Goal: Check status: Check status

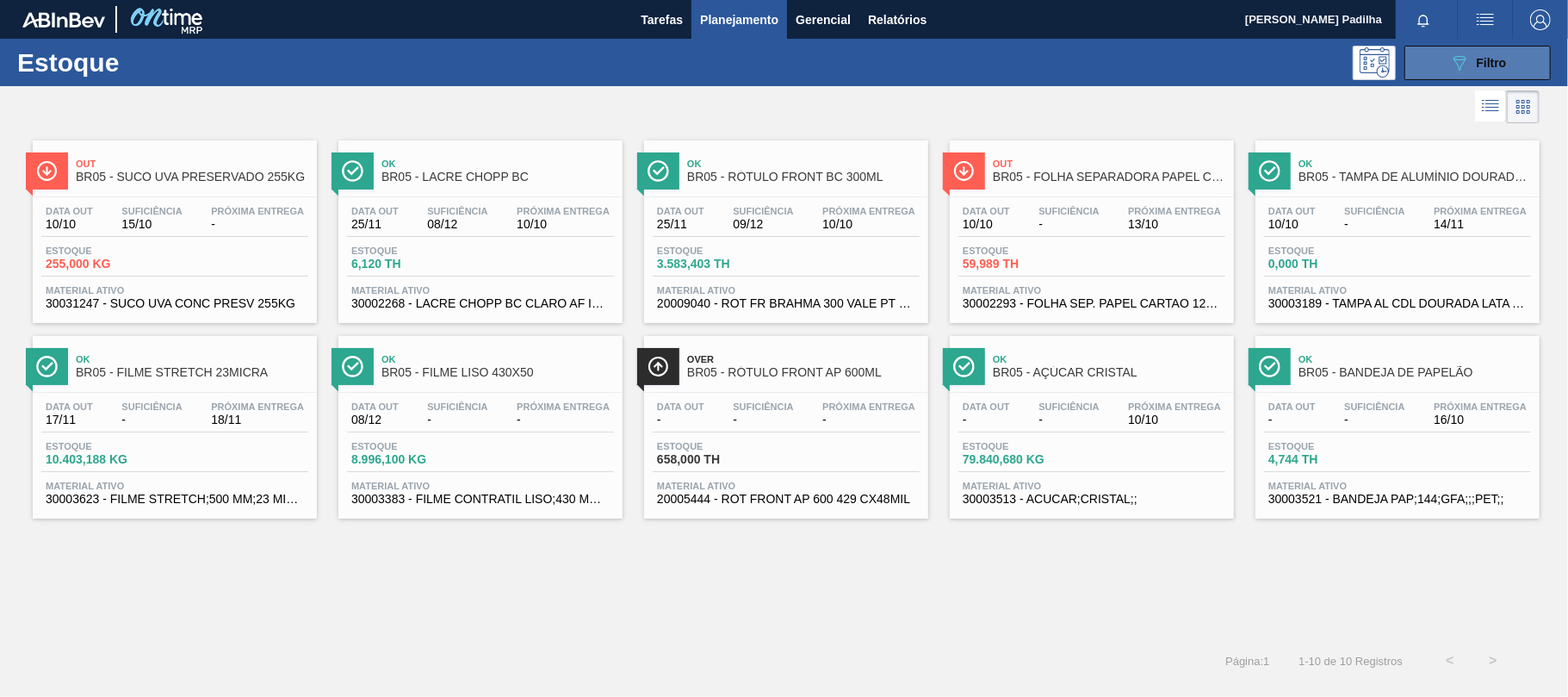
click at [1176, 60] on button "089F7B8B-B2A5-4AFE-B5C0-19BA573D28AC Filtro" at bounding box center [1477, 63] width 147 height 35
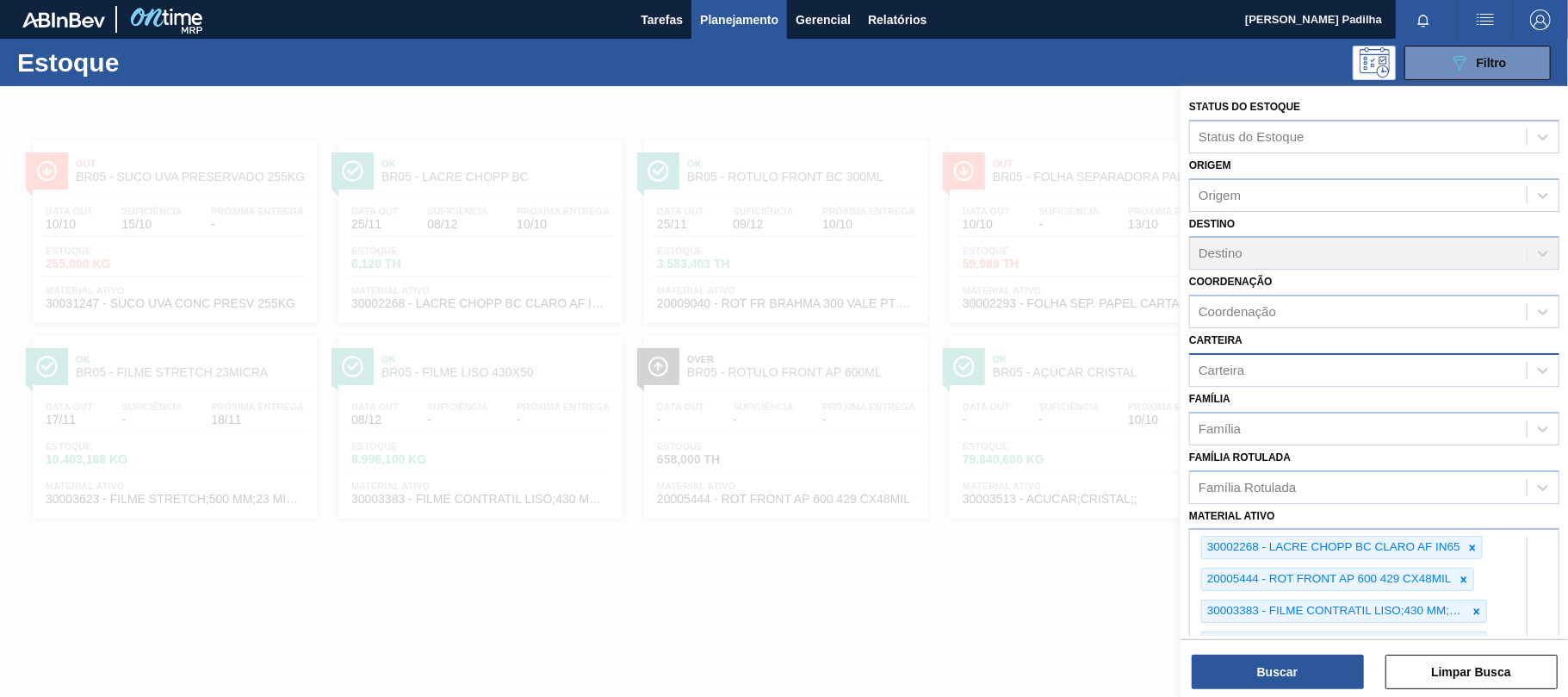
click at [1176, 369] on div "Carteira" at bounding box center [1358, 369] width 337 height 25
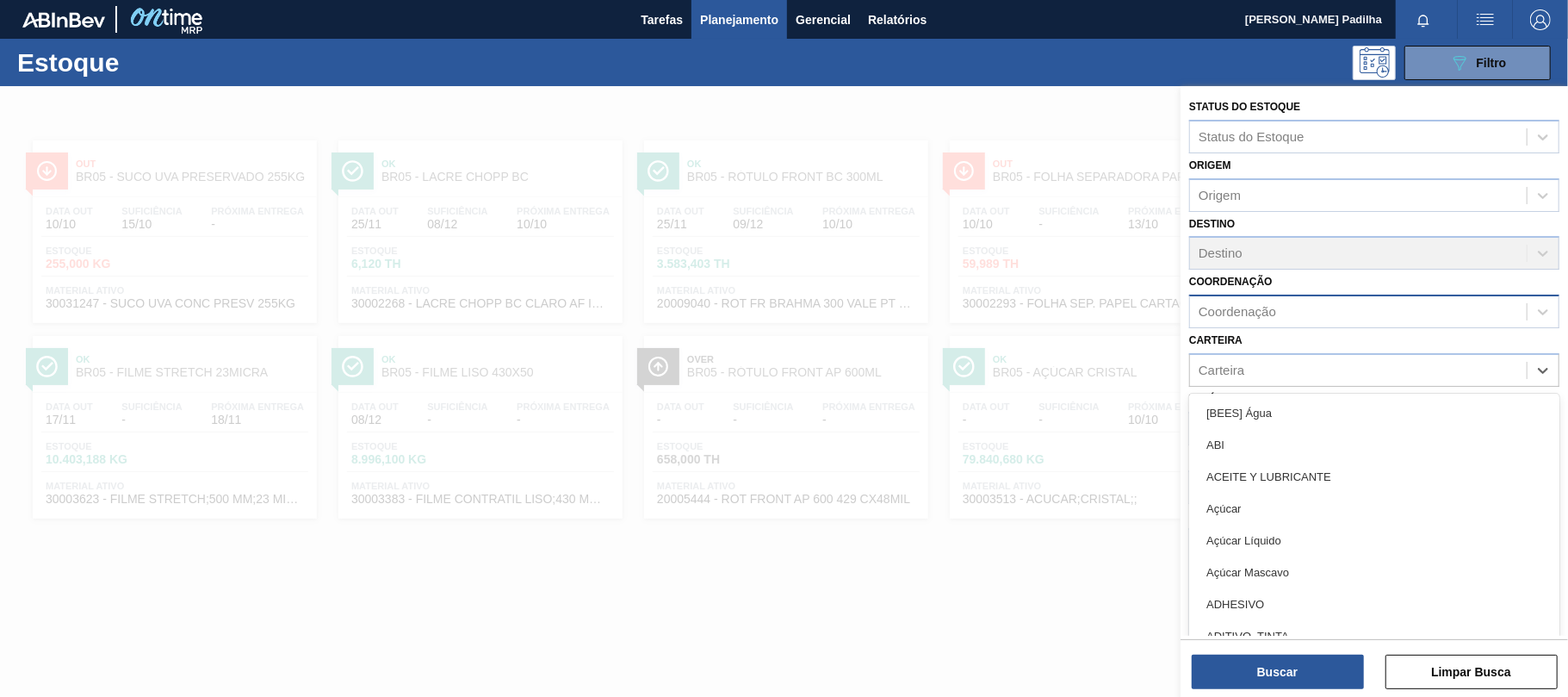
click at [1176, 318] on div "Coordenação" at bounding box center [1358, 312] width 337 height 25
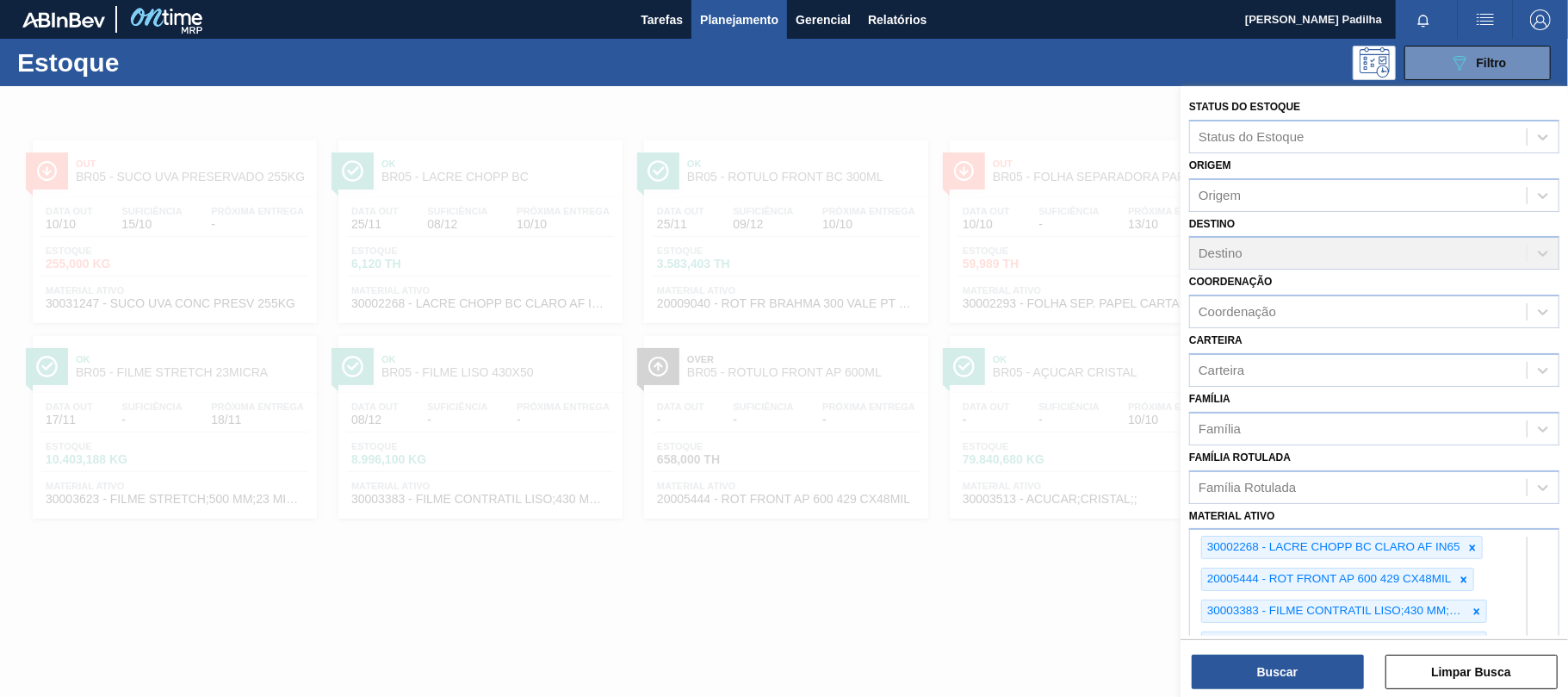
click at [1176, 272] on div "Coordenação Coordenação" at bounding box center [1374, 299] width 371 height 59
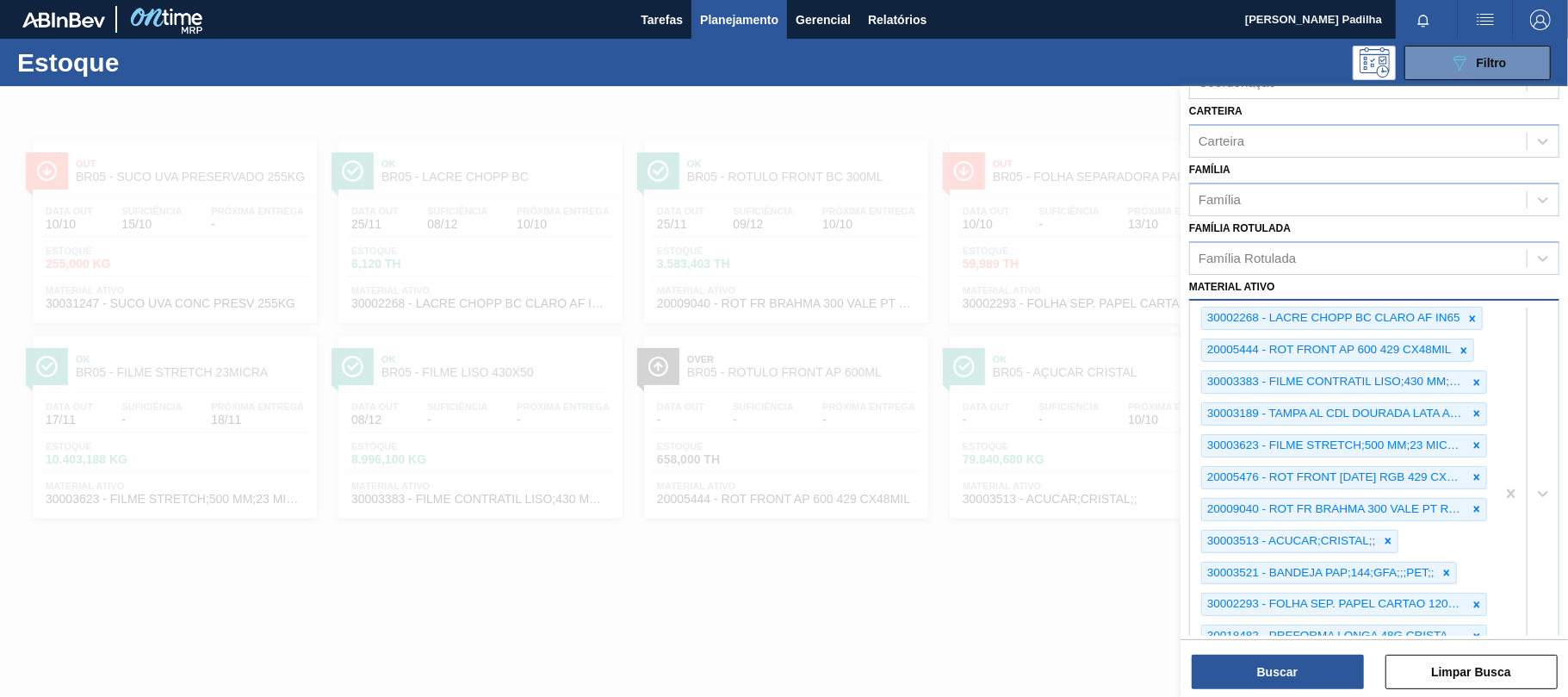
scroll to position [483, 0]
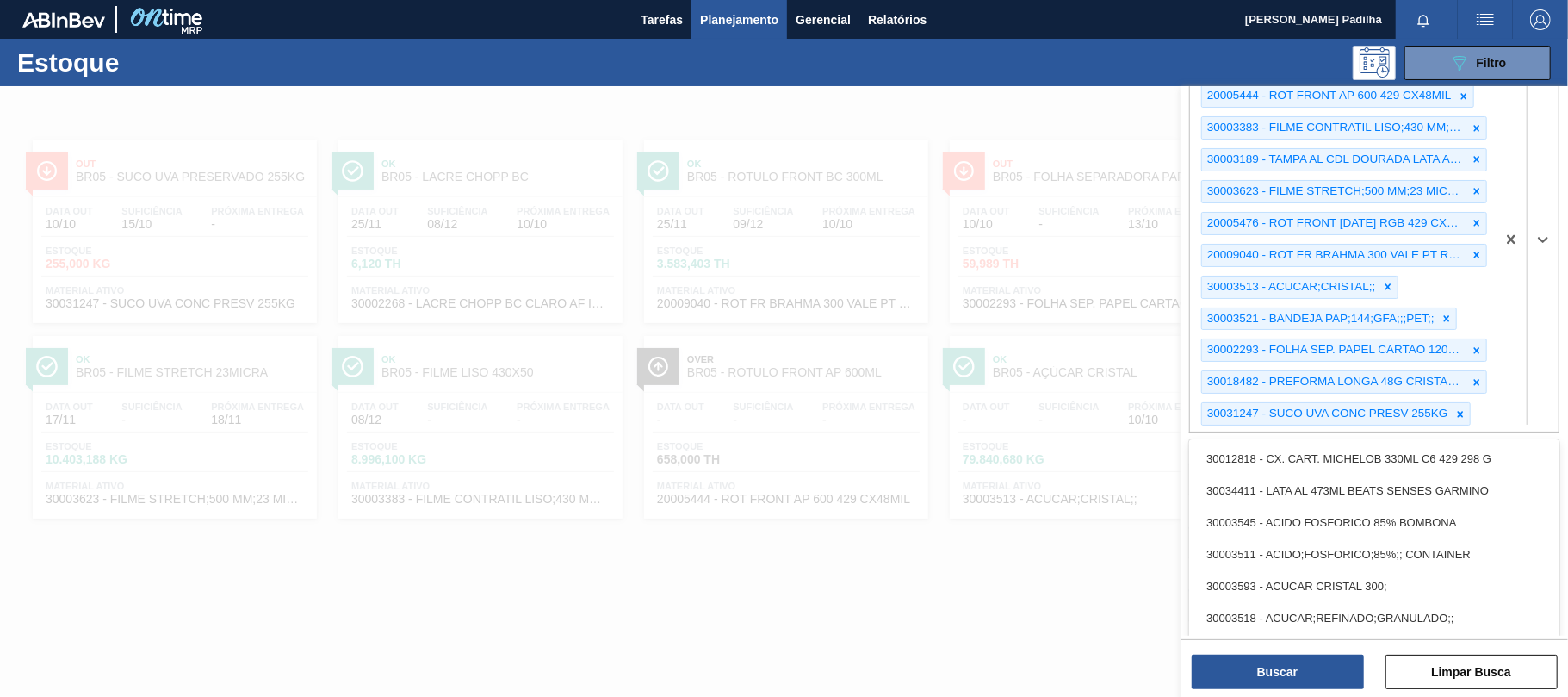
click at [1176, 410] on div "30002268 - LACRE CHOPP BC CLARO AF IN65 20005444 - ROT FRONT AP 600 429 CX48MIL…" at bounding box center [1343, 239] width 306 height 385
paste ativo "30034285"
type ativo "30034285"
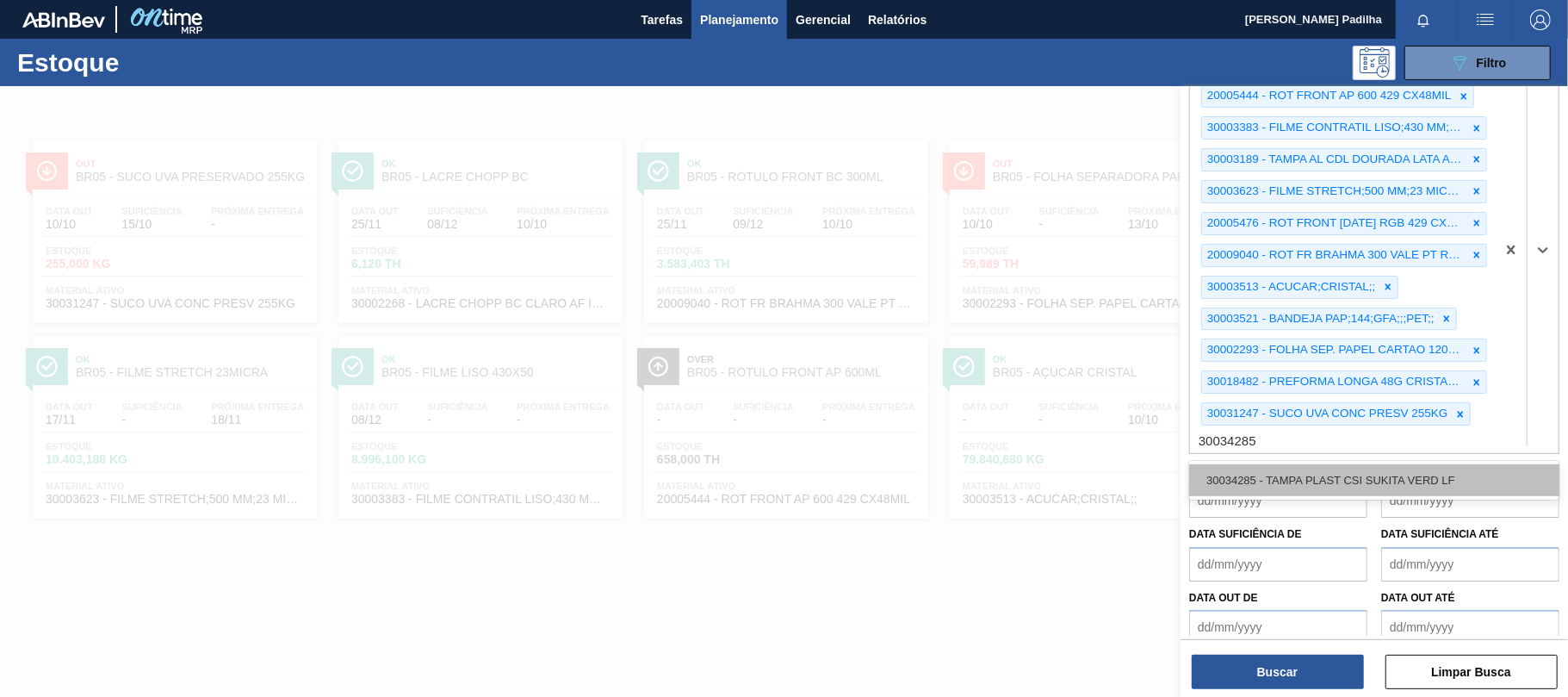
click at [1176, 476] on div "30034285 - TAMPA PLAST CSI SUKITA VERD LF" at bounding box center [1374, 480] width 371 height 32
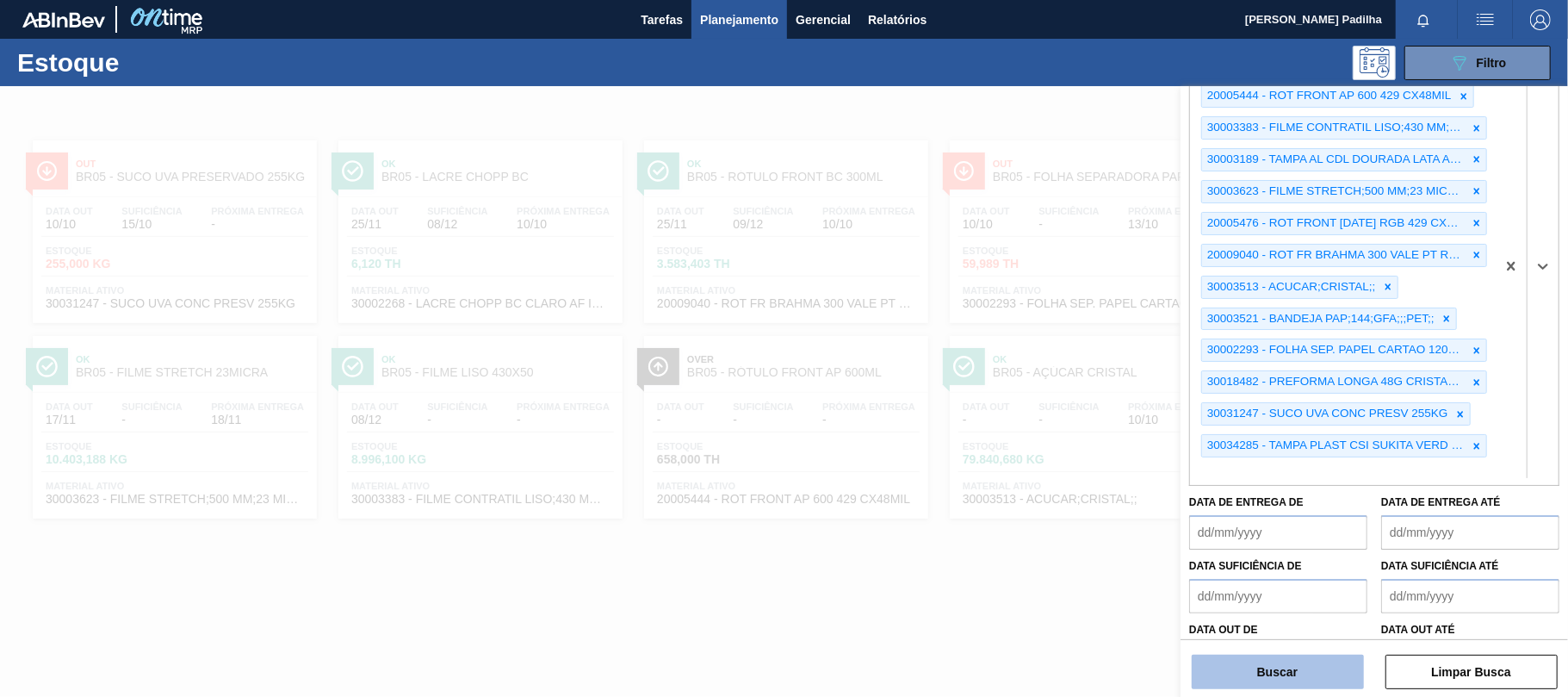
click at [1176, 522] on button "Buscar" at bounding box center [1278, 671] width 173 height 35
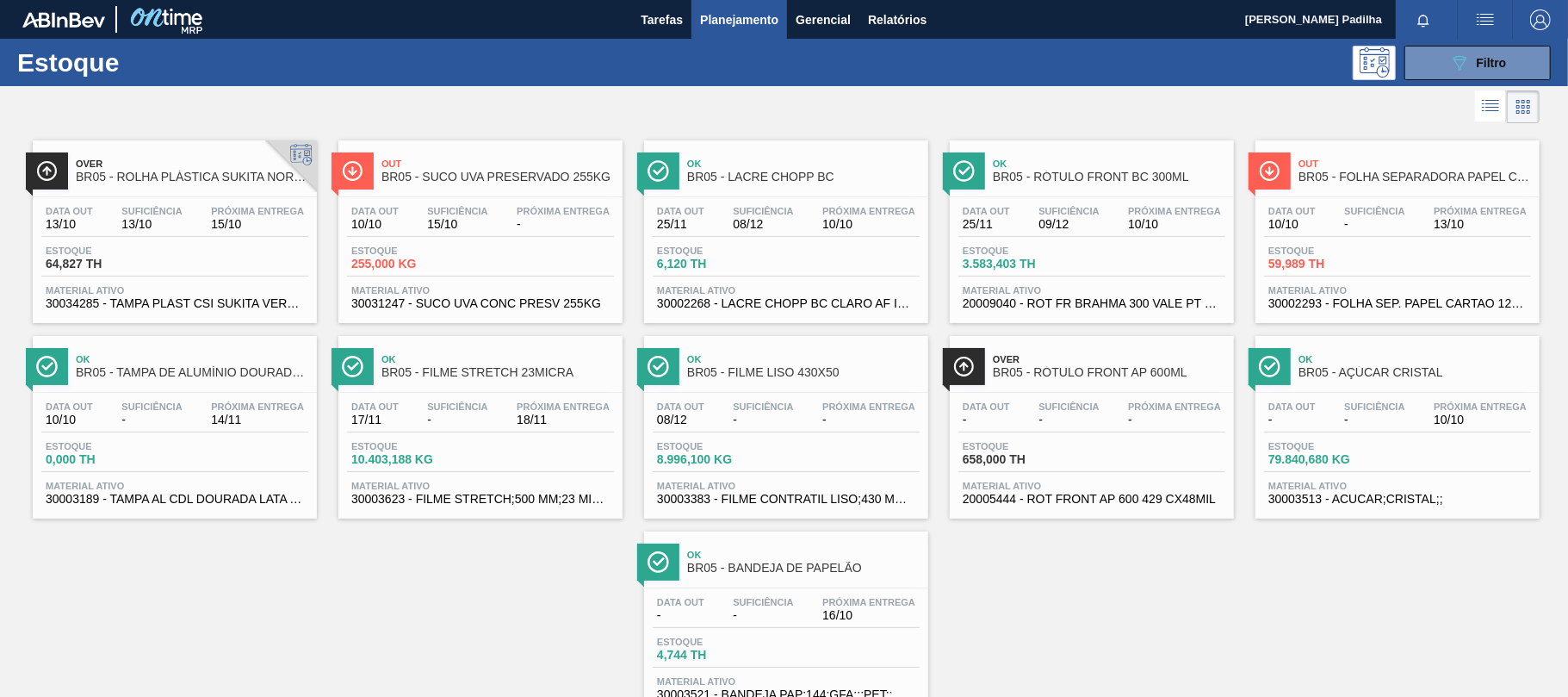
click at [204, 259] on div "Estoque 64,827 TH" at bounding box center [175, 260] width 267 height 31
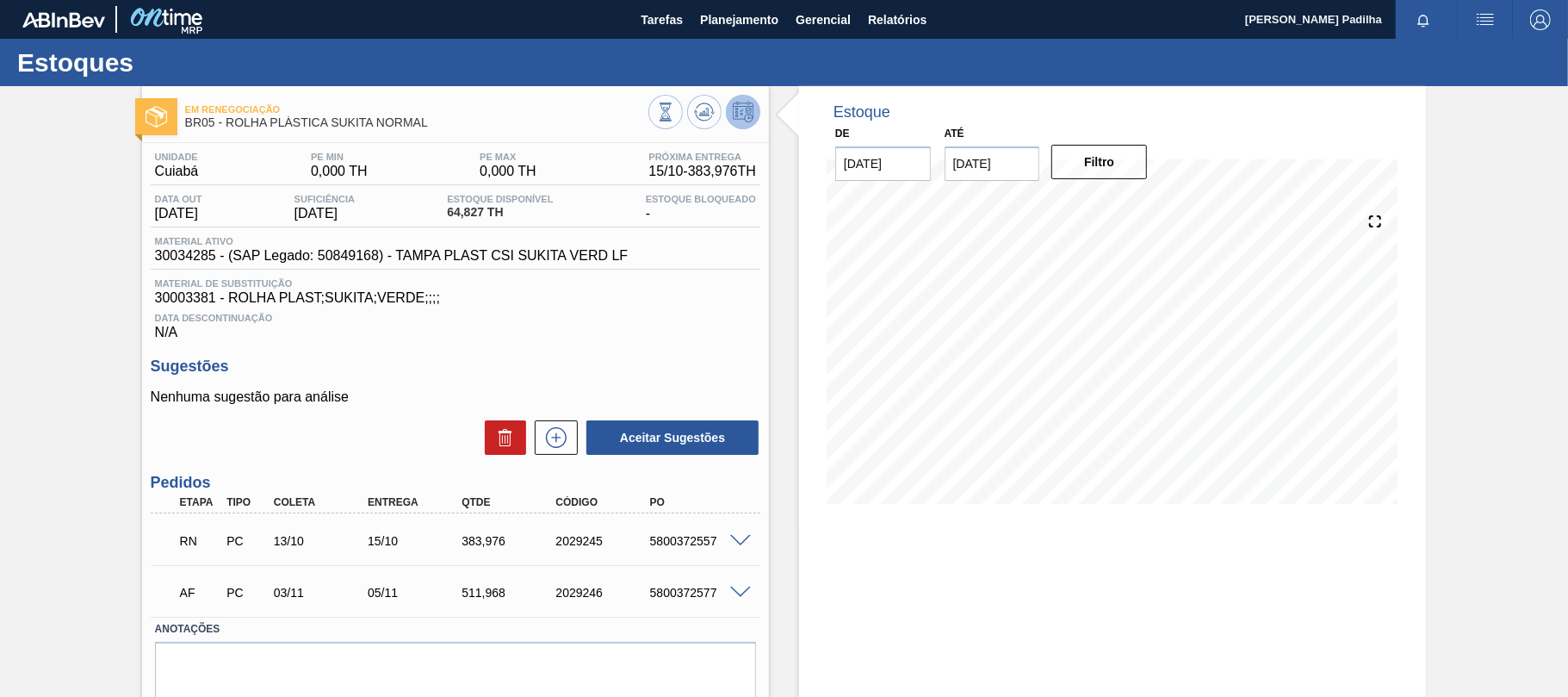
scroll to position [63, 0]
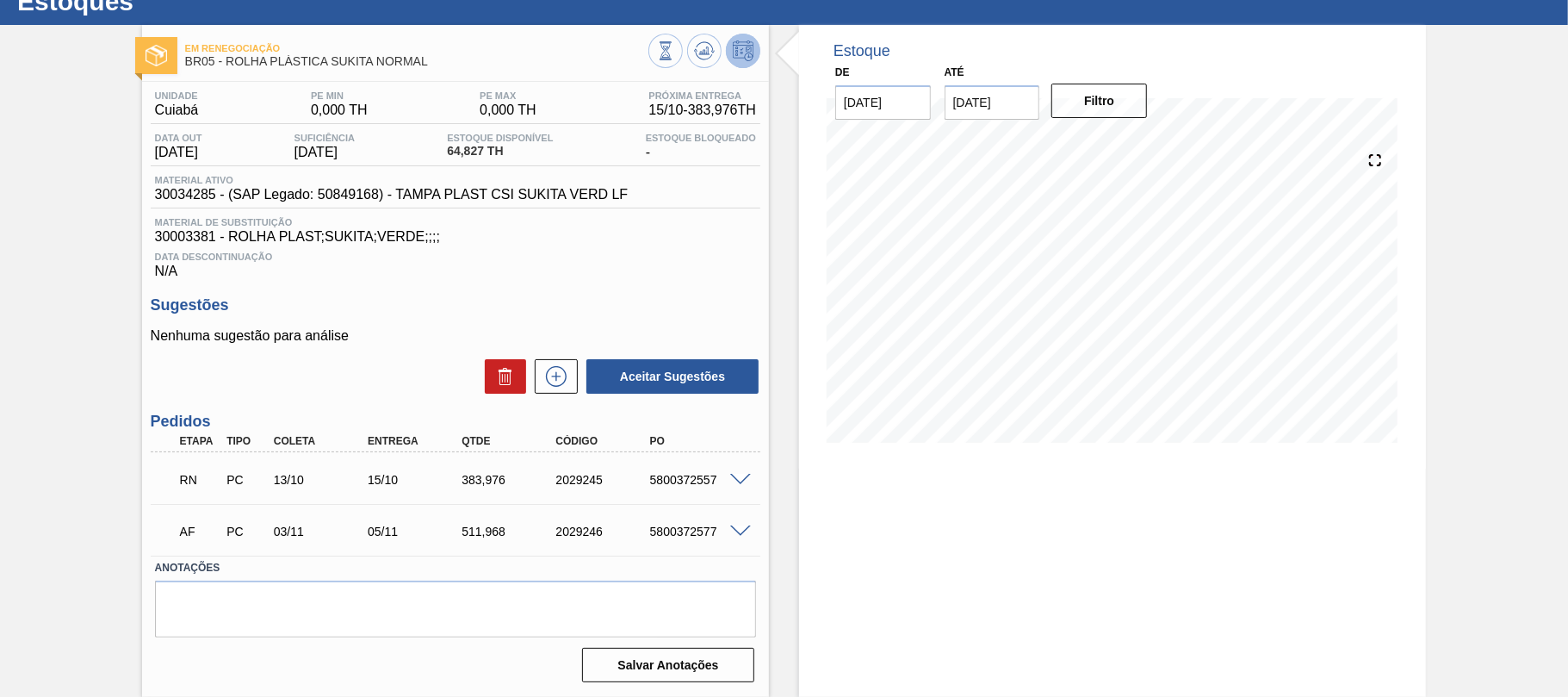
click at [331, 393] on div "Aceitar Sugestões" at bounding box center [455, 376] width 609 height 38
click at [1063, 522] on div "Estoque De [DATE] Até [DATE] Filtro 13/10 Projeção de Estoque -3.873 [DOMAIN_NA…" at bounding box center [1113, 361] width 627 height 672
drag, startPoint x: 894, startPoint y: 558, endPoint x: 923, endPoint y: 546, distance: 31.4
click at [899, 522] on div "Estoque De [DATE] Até [DATE] Filtro 13/10 Projeção de Estoque -3.873 [DOMAIN_NA…" at bounding box center [1113, 361] width 627 height 672
